Goal: Check status

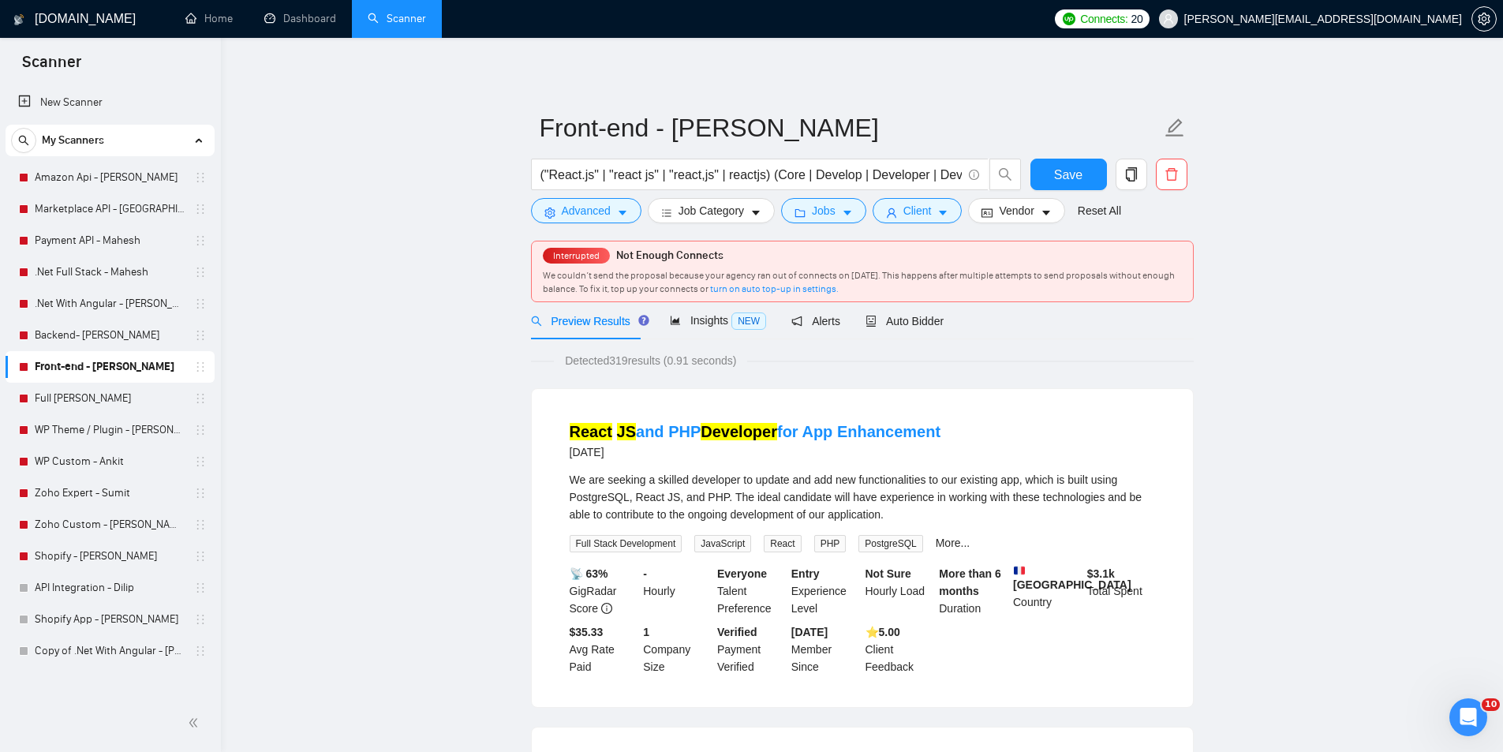
click at [80, 157] on div "My Scanners Amazon Api - [PERSON_NAME] Marketplace API - [PERSON_NAME] Payment …" at bounding box center [110, 396] width 209 height 542
click at [80, 164] on link "Amazon Api - [PERSON_NAME]" at bounding box center [110, 178] width 150 height 32
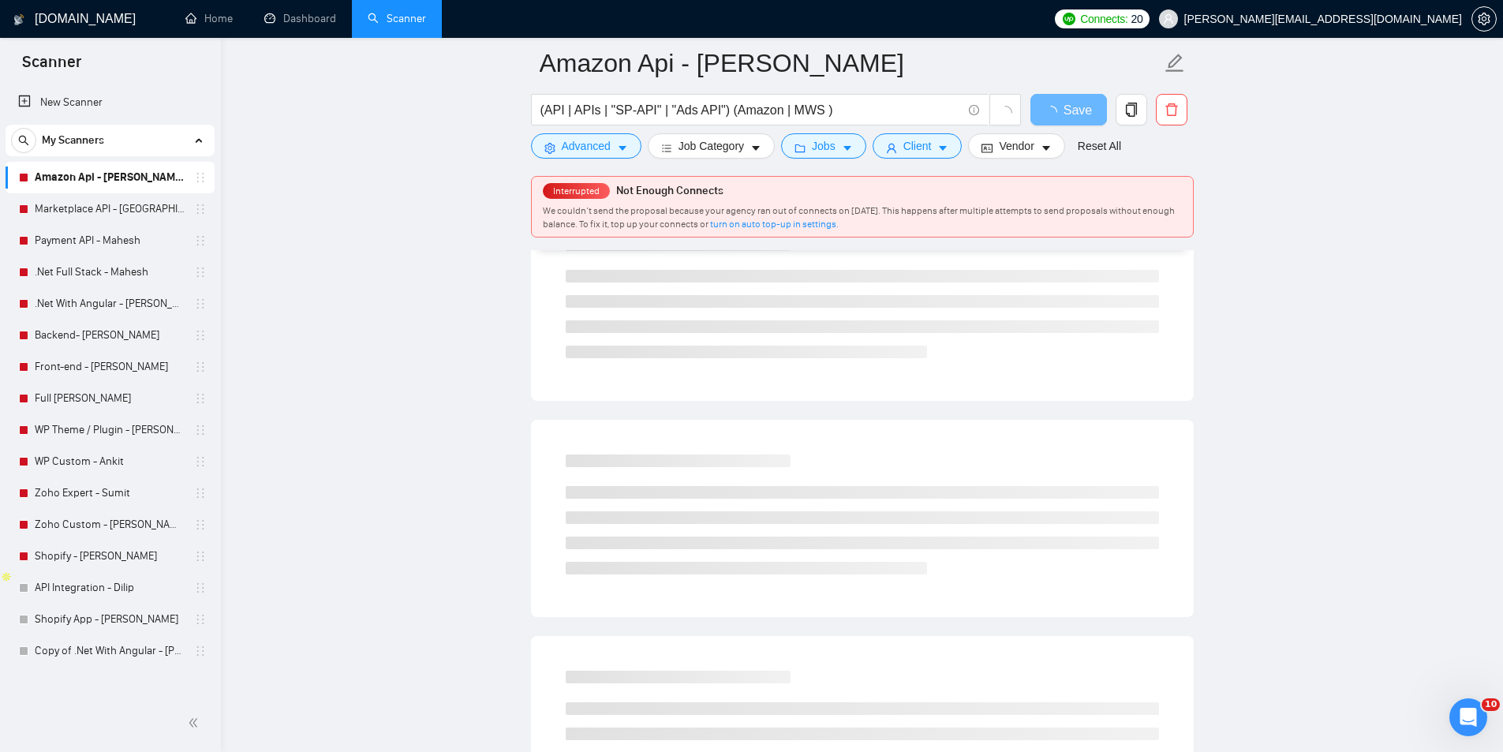
scroll to position [199, 0]
click at [89, 398] on link "Full [PERSON_NAME]" at bounding box center [110, 399] width 150 height 32
